Goal: Information Seeking & Learning: Learn about a topic

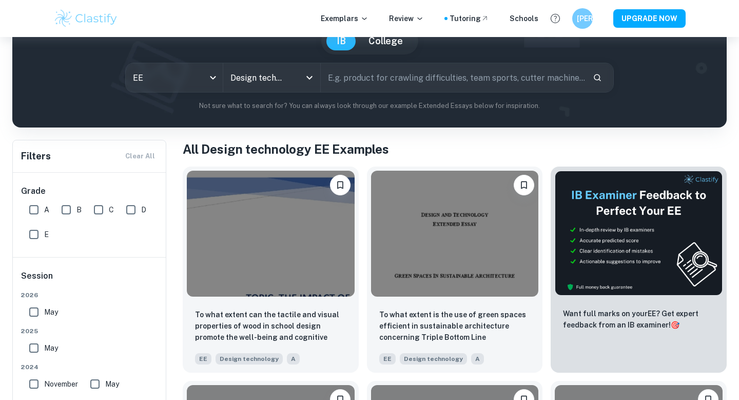
scroll to position [108, 0]
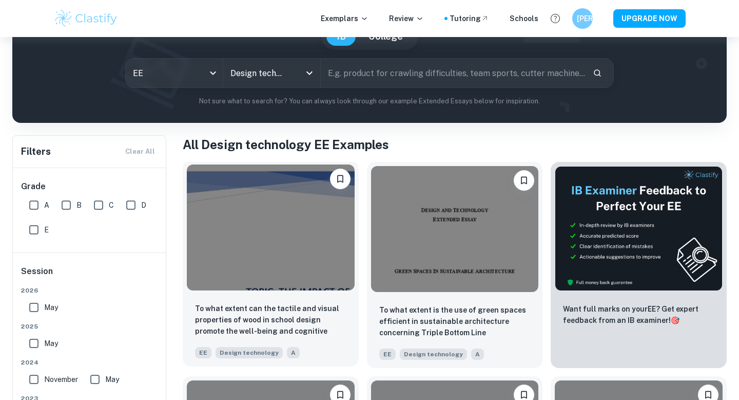
click at [317, 292] on div at bounding box center [271, 227] width 176 height 134
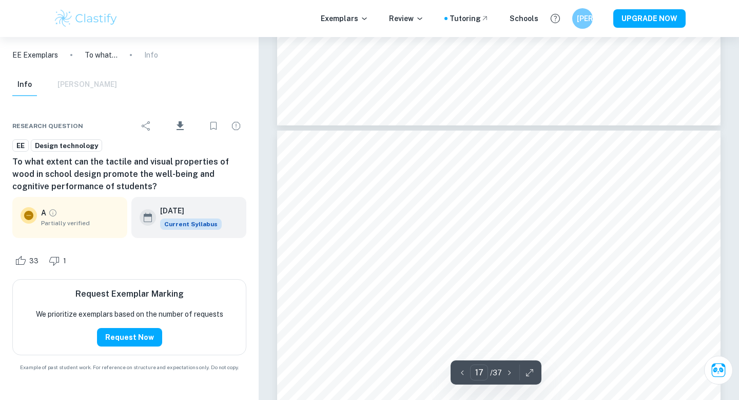
scroll to position [10503, 0]
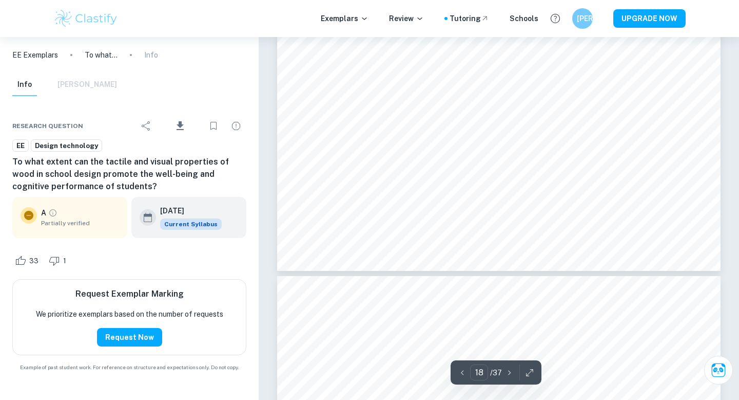
type input "19"
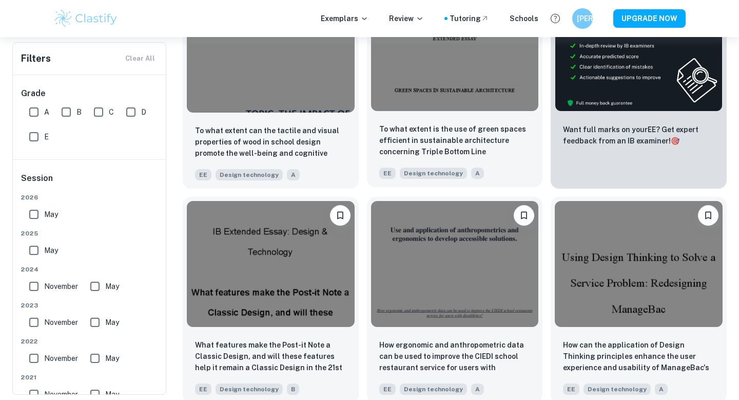
scroll to position [296, 0]
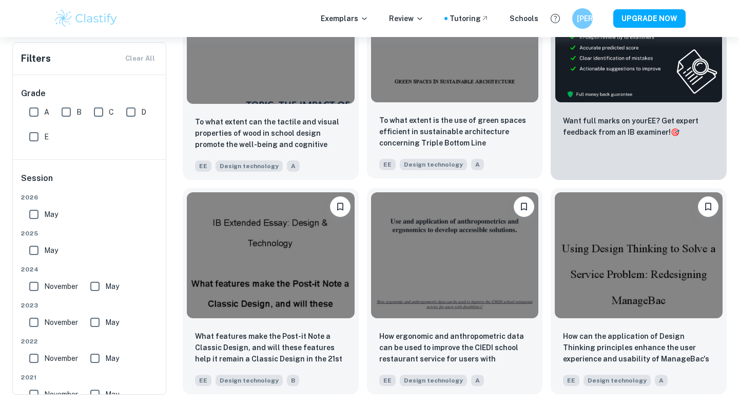
click at [443, 109] on div "To what extent is the use of green spaces efficient in sustainable architecture…" at bounding box center [455, 142] width 176 height 72
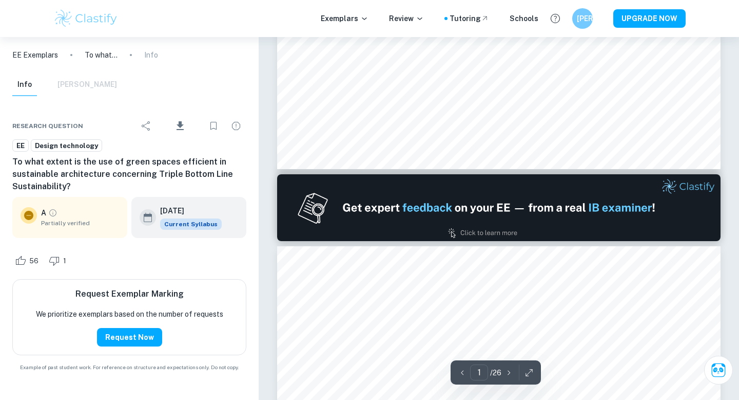
type input "2"
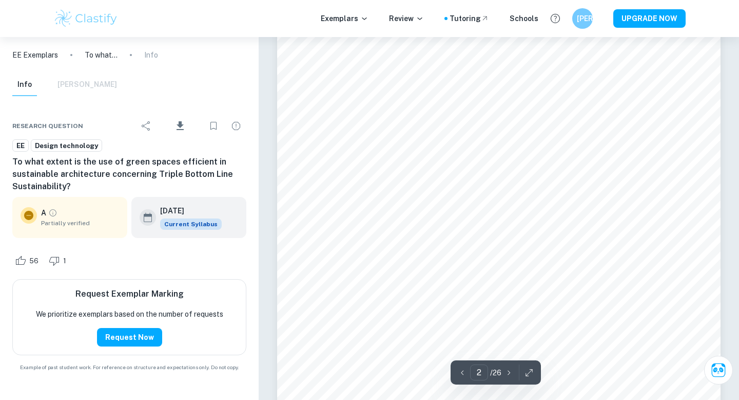
scroll to position [726, 0]
type input "2"
